Goal: Transaction & Acquisition: Purchase product/service

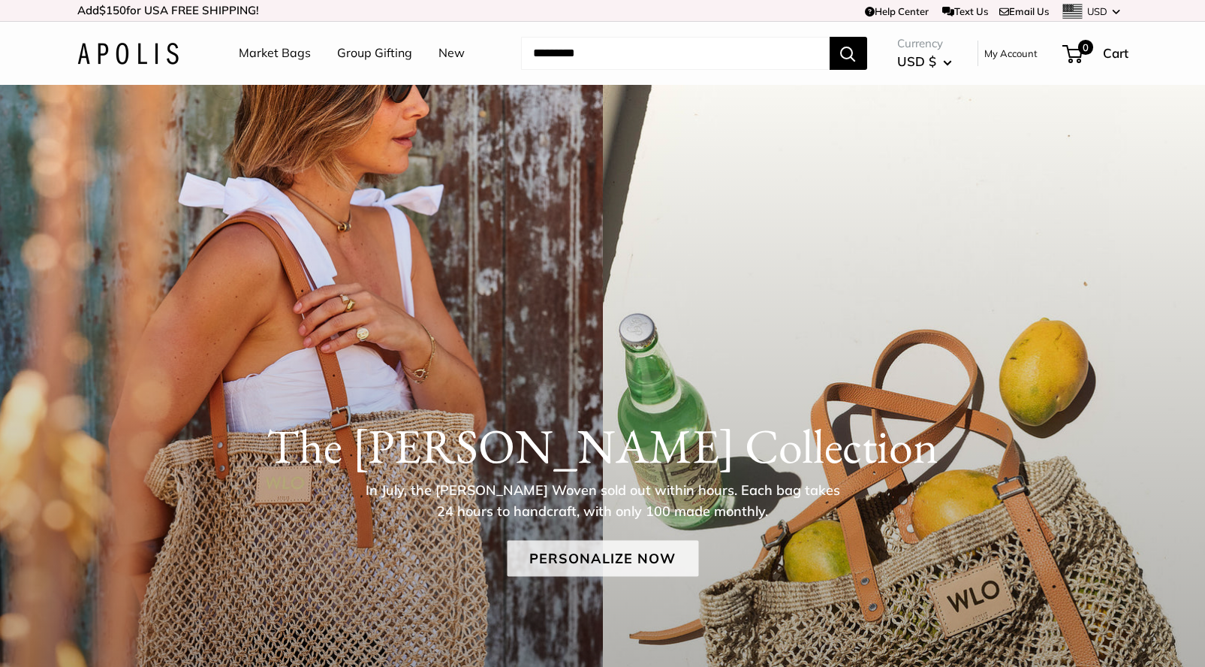
click at [596, 560] on link "Personalize Now" at bounding box center [602, 558] width 191 height 36
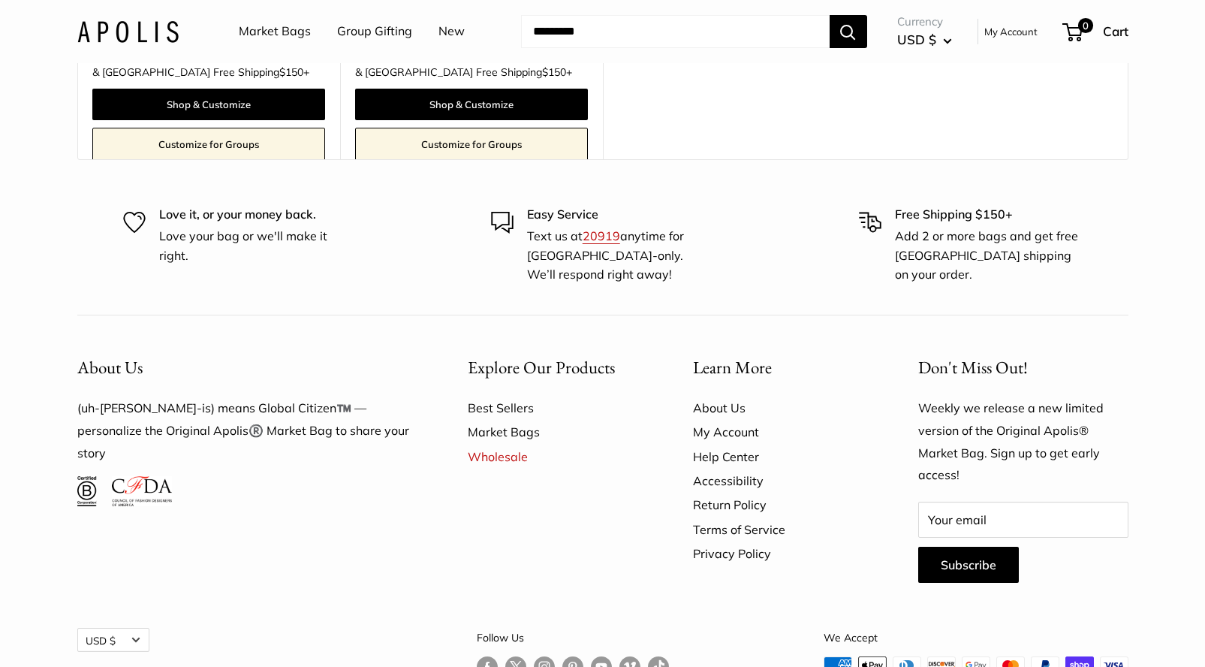
scroll to position [9539, 0]
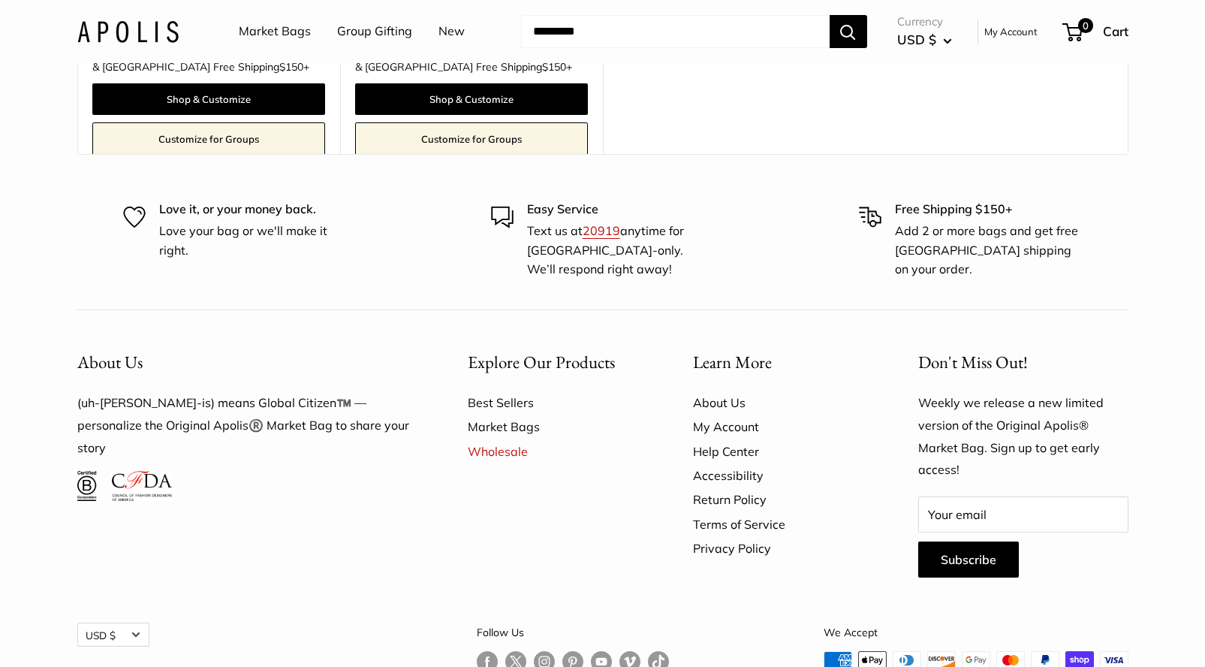
click at [579, 37] on input "Search..." at bounding box center [675, 31] width 308 height 33
type input "***"
click at [848, 31] on button "Search" at bounding box center [848, 31] width 38 height 33
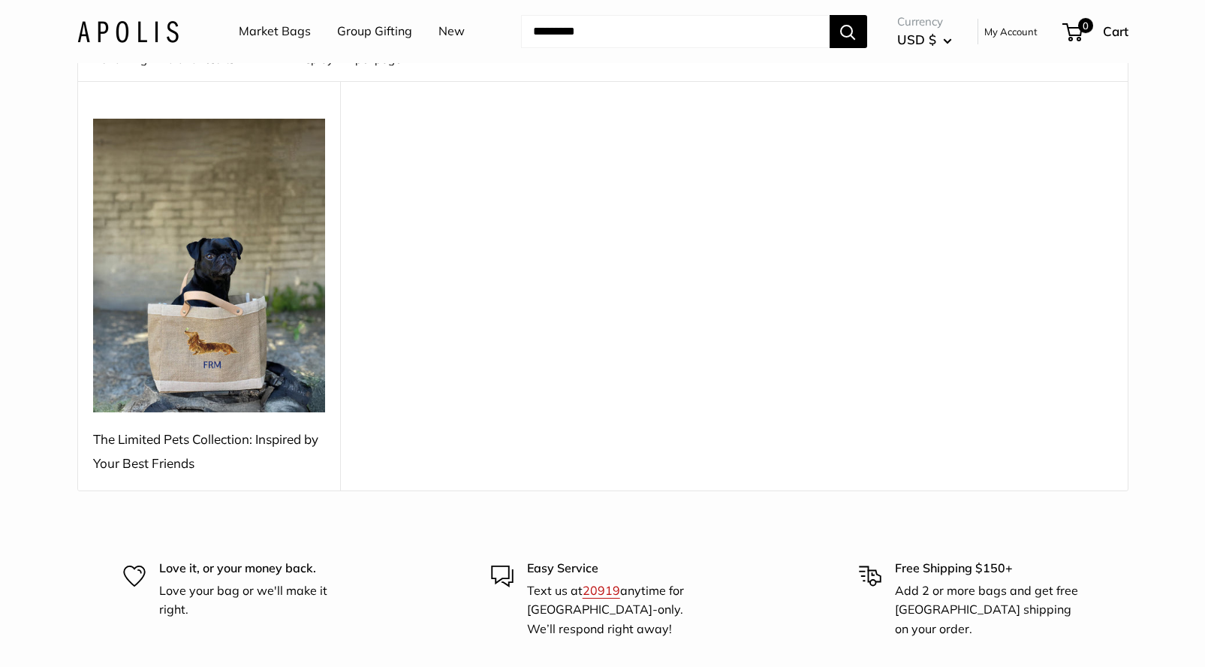
scroll to position [134, 0]
click at [253, 309] on img at bounding box center [209, 263] width 233 height 293
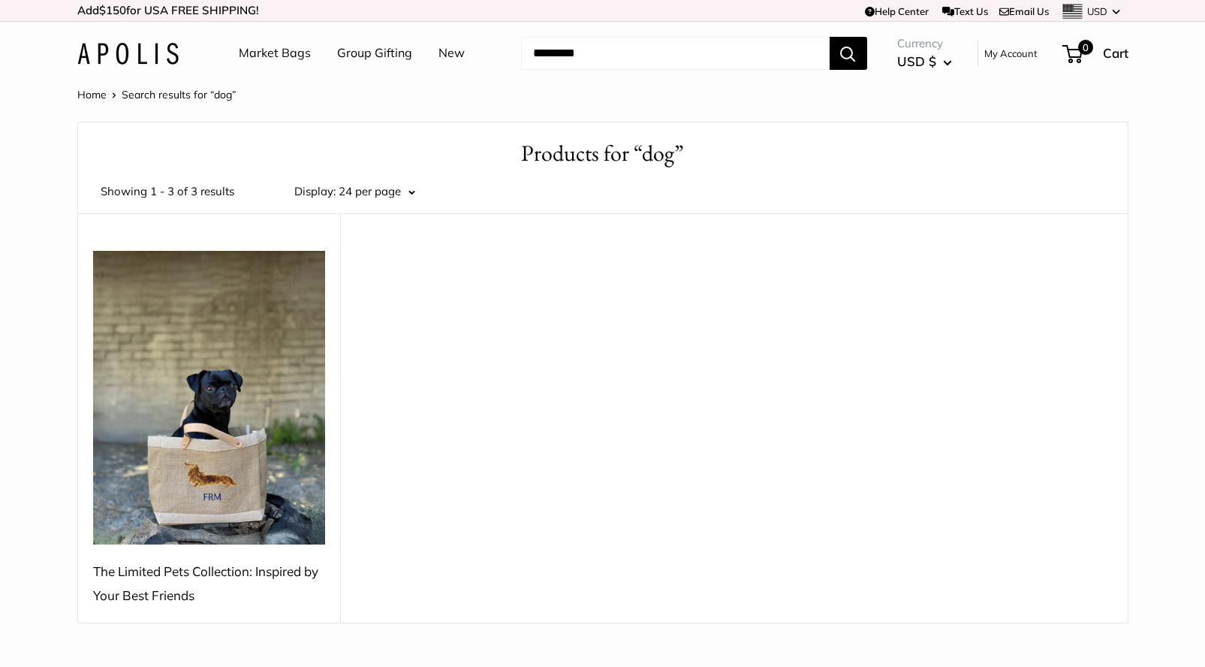
scroll to position [0, 0]
click at [164, 595] on div "The Limited Pets Collection: Inspired by Your Best Friends" at bounding box center [209, 583] width 233 height 48
click at [290, 57] on link "Market Bags" at bounding box center [275, 53] width 72 height 23
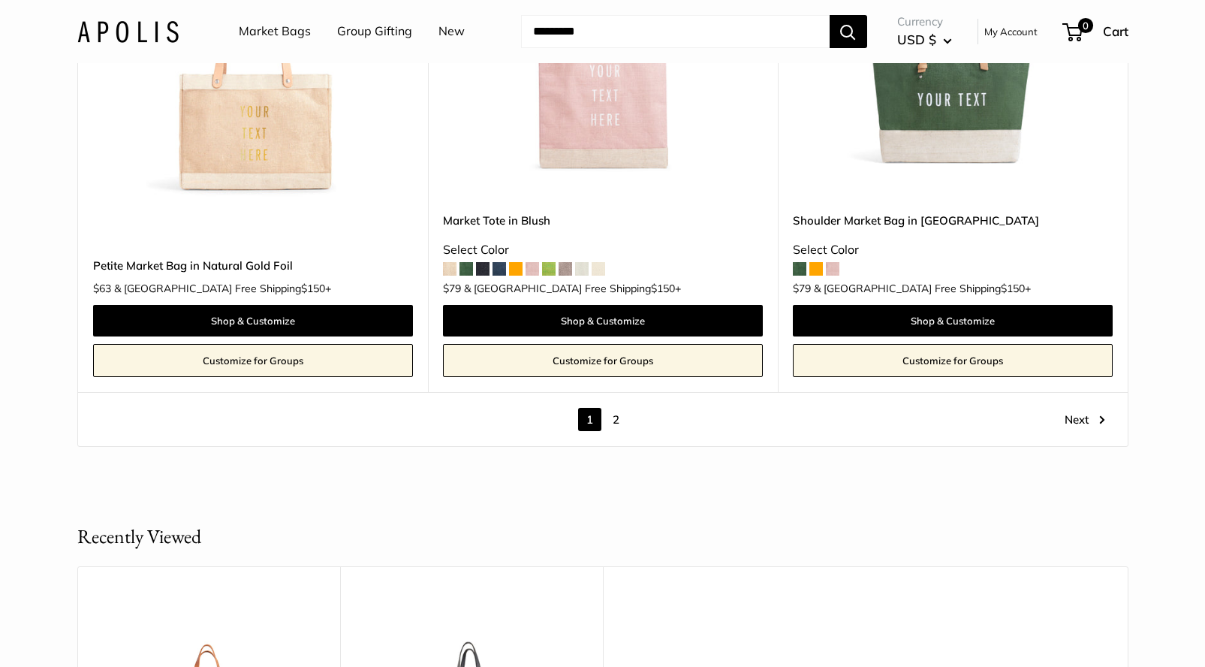
scroll to position [8487, 0]
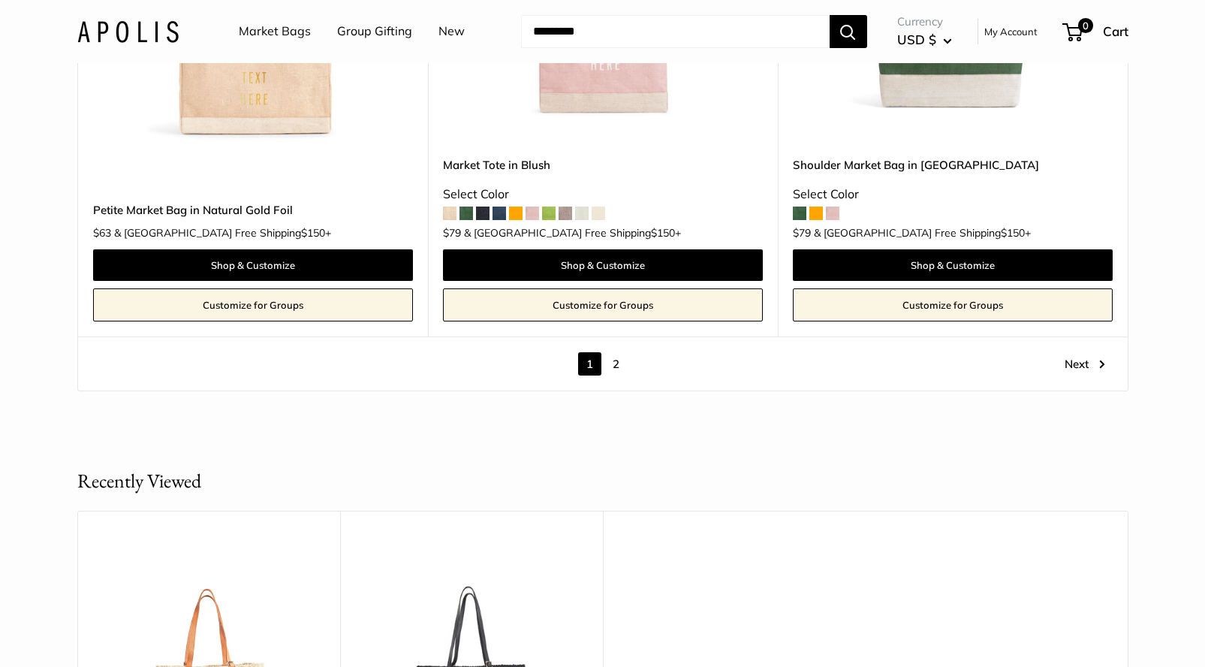
click at [618, 352] on link "2" at bounding box center [615, 363] width 23 height 23
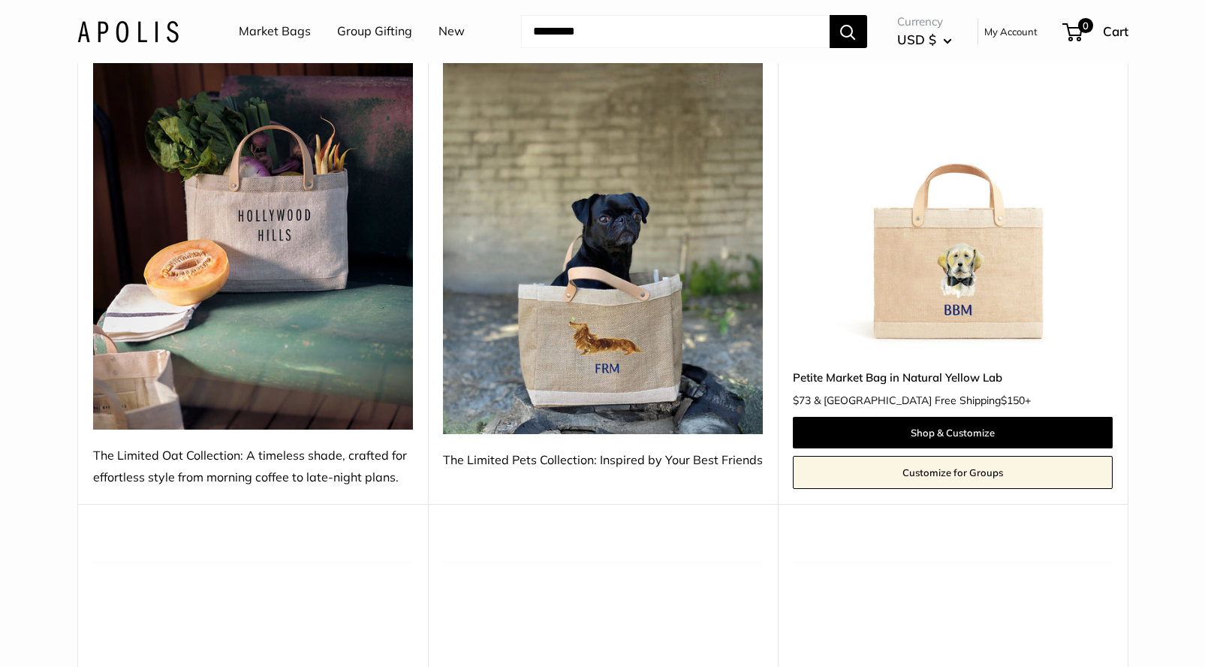
scroll to position [801, 0]
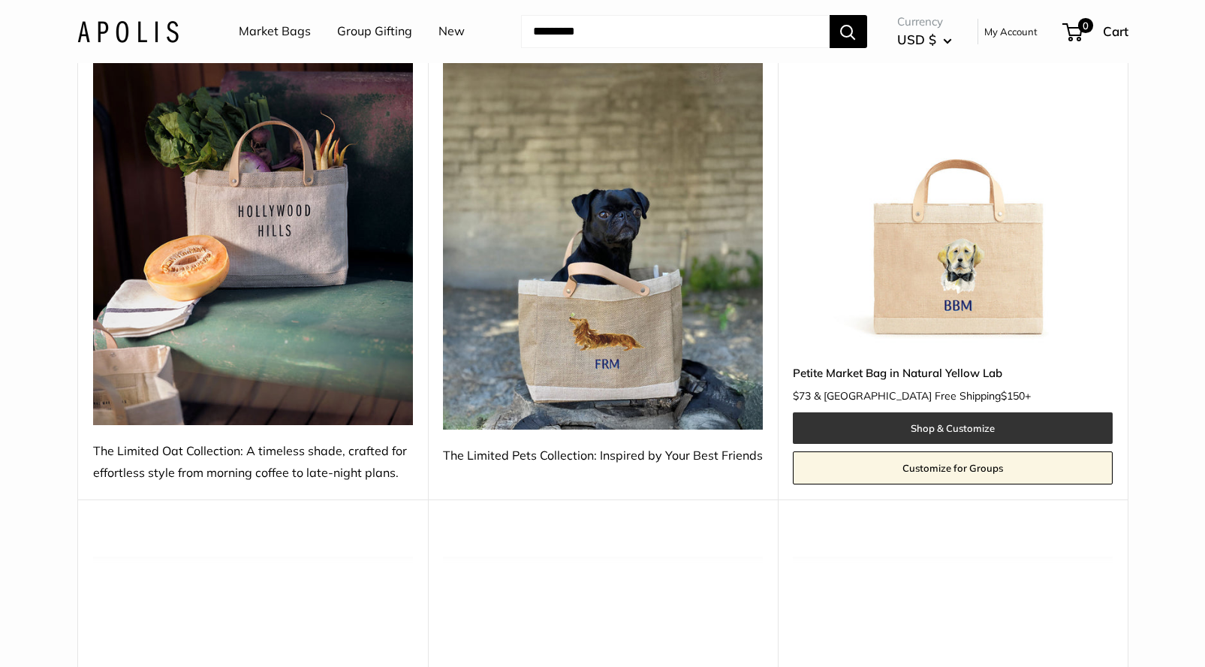
click at [893, 423] on link "Shop & Customize" at bounding box center [953, 428] width 320 height 32
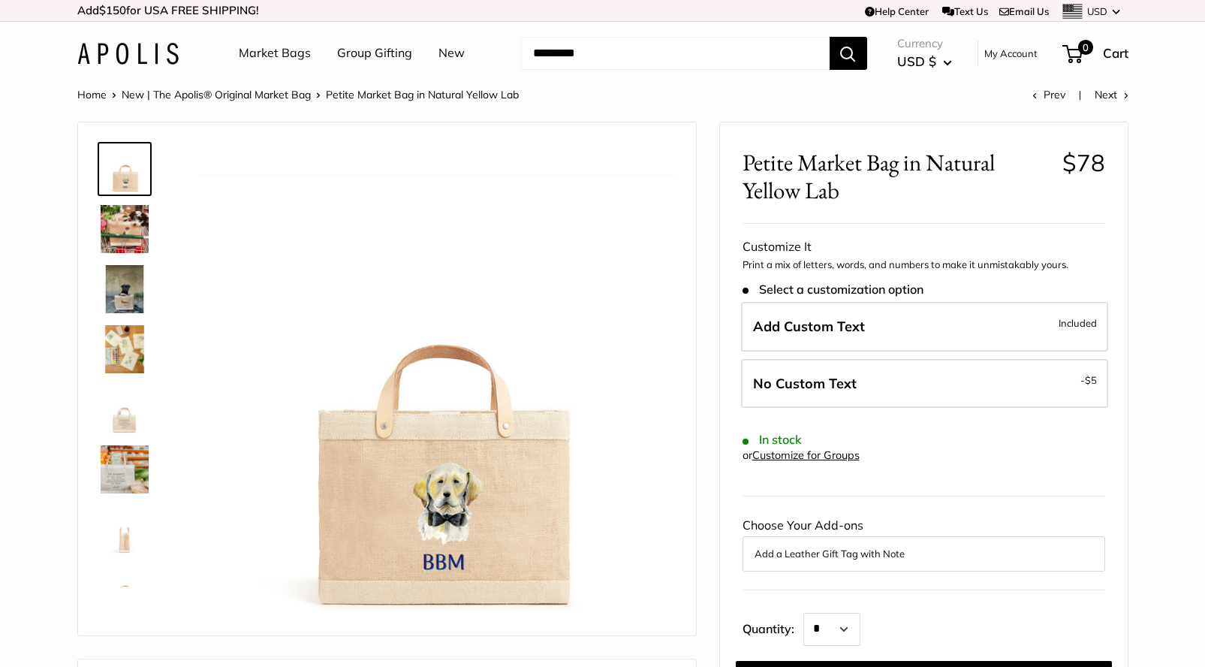
click at [125, 287] on img at bounding box center [125, 289] width 48 height 48
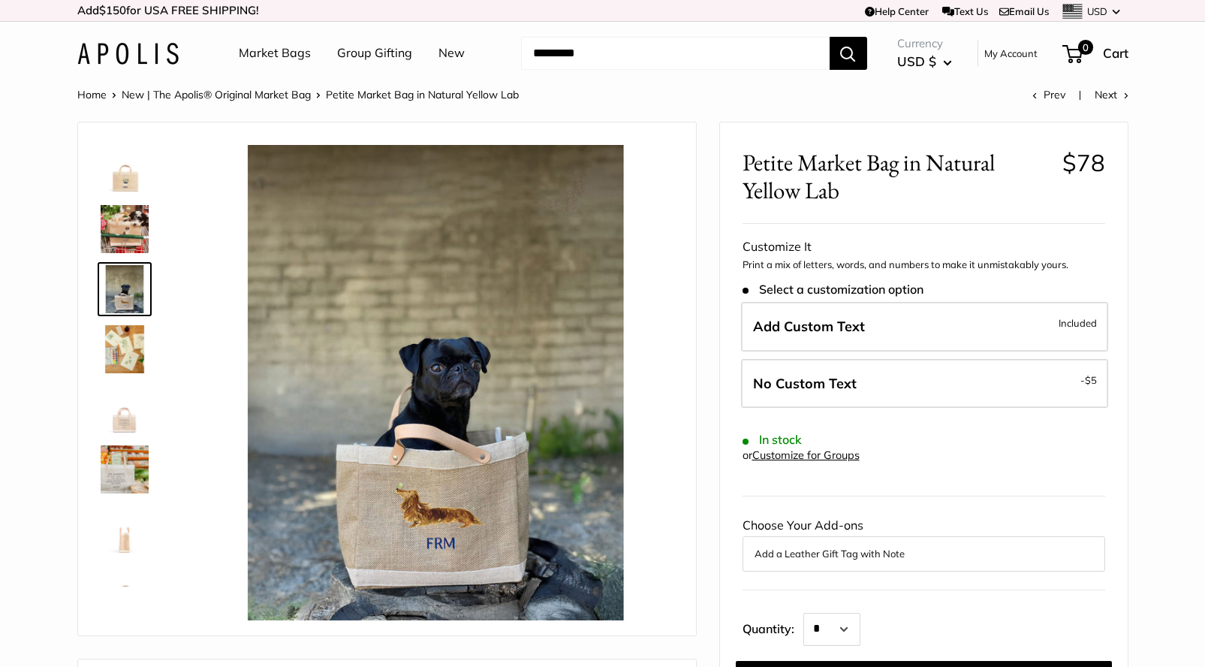
click at [131, 347] on img at bounding box center [125, 349] width 48 height 48
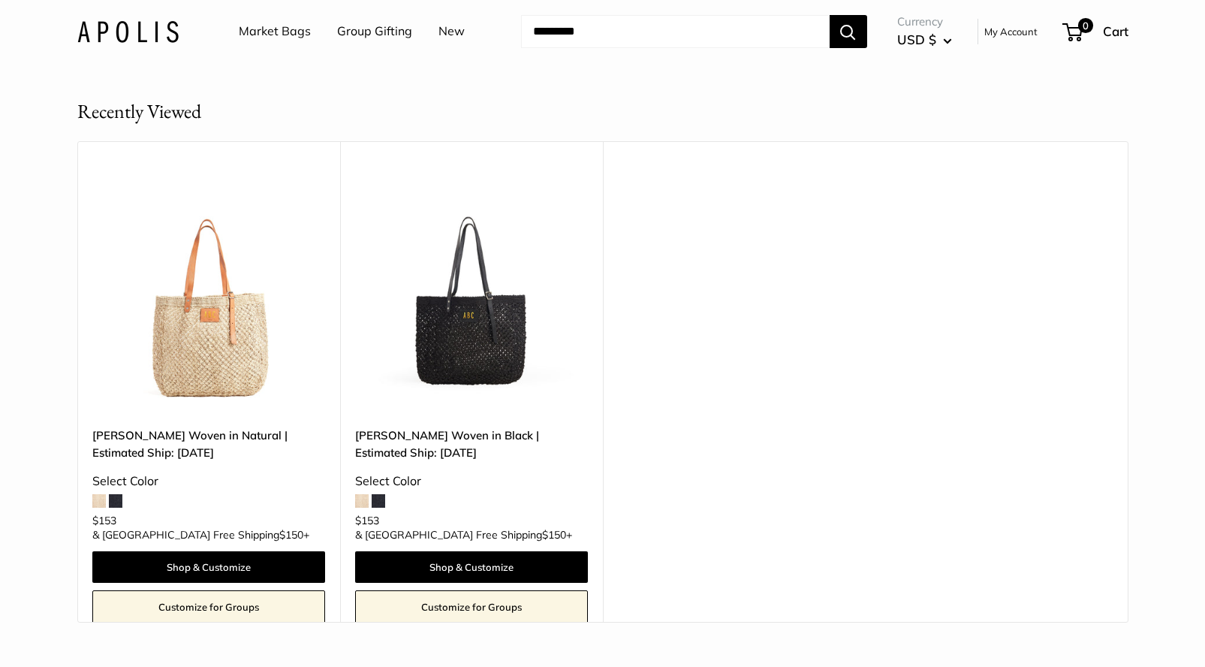
scroll to position [2989, 0]
